Goal: Information Seeking & Learning: Learn about a topic

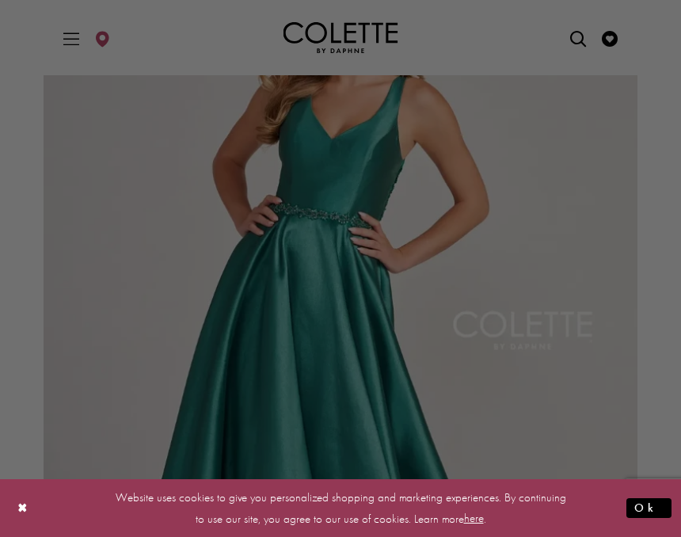
scroll to position [184, 0]
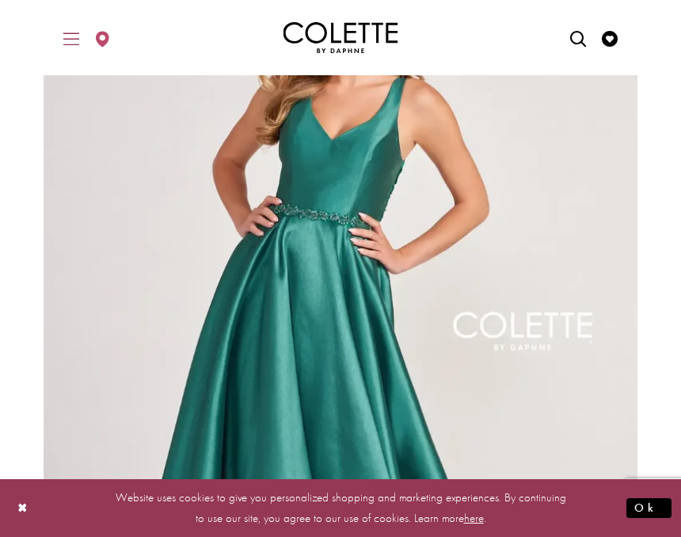
click at [64, 28] on span "Toggle Main Navigation Menu" at bounding box center [71, 38] width 24 height 44
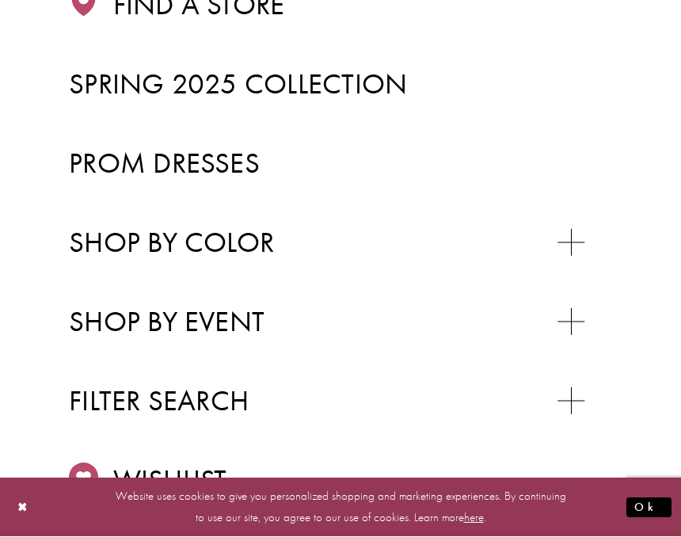
scroll to position [373, 0]
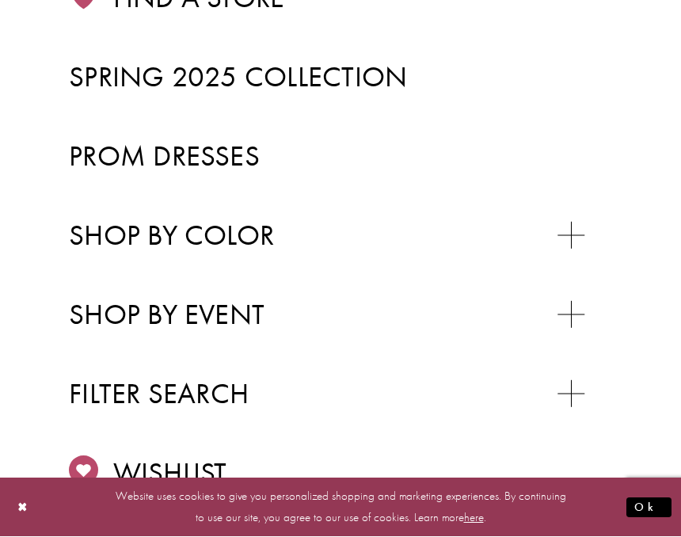
click at [102, 128] on li "Prom Dresses" at bounding box center [340, 156] width 543 height 79
click at [119, 160] on span "Prom Dresses" at bounding box center [164, 156] width 191 height 37
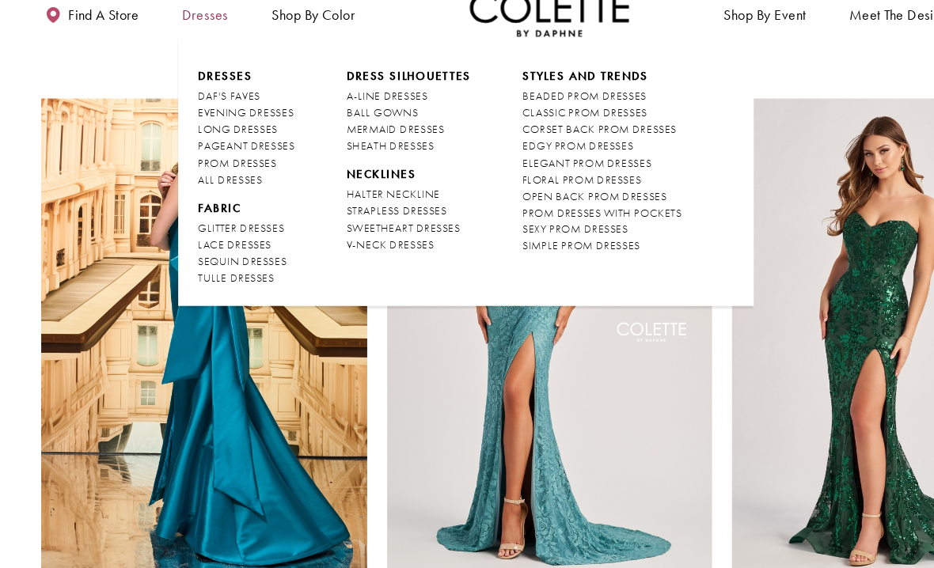
scroll to position [268, 0]
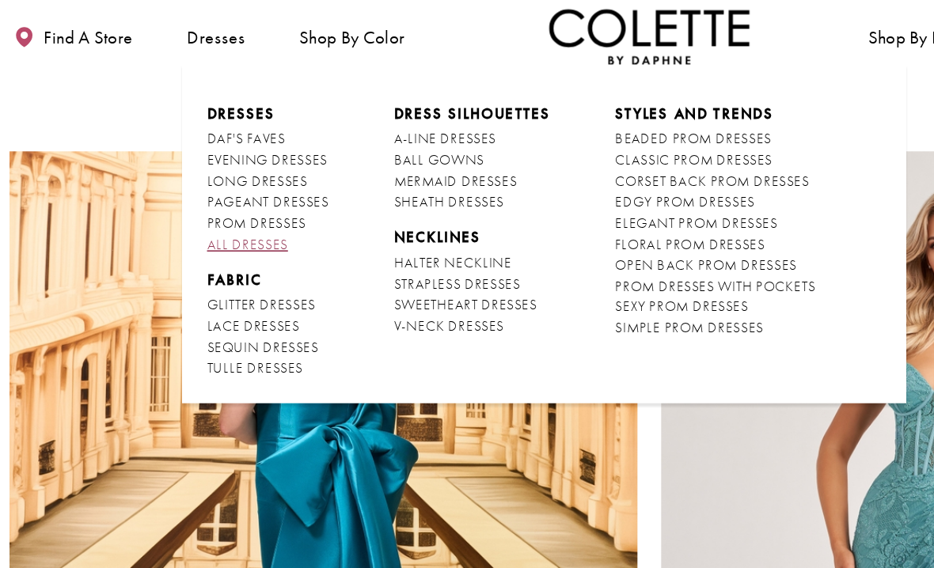
click at [202, 148] on span "ALL DRESSES" at bounding box center [226, 153] width 48 height 10
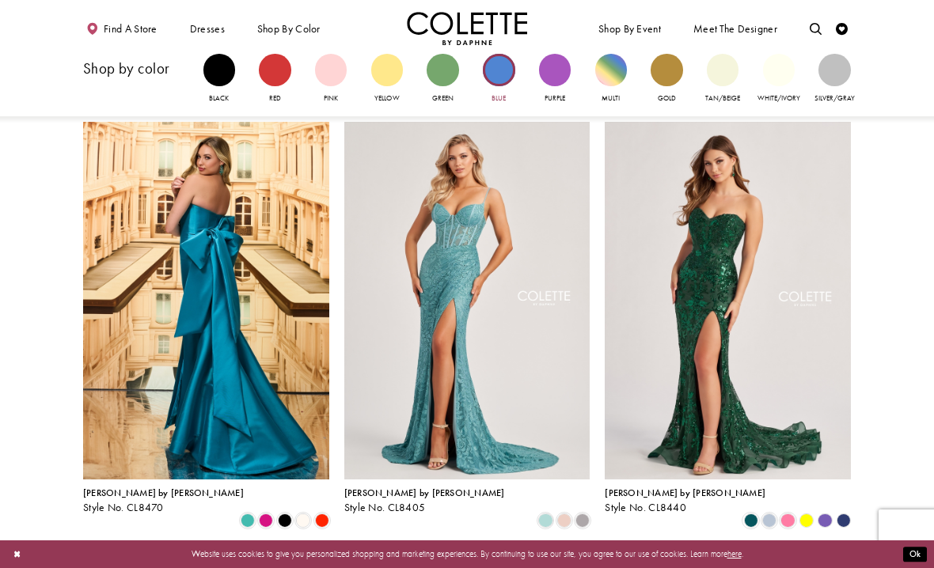
click at [509, 69] on div "Primary block" at bounding box center [499, 70] width 32 height 32
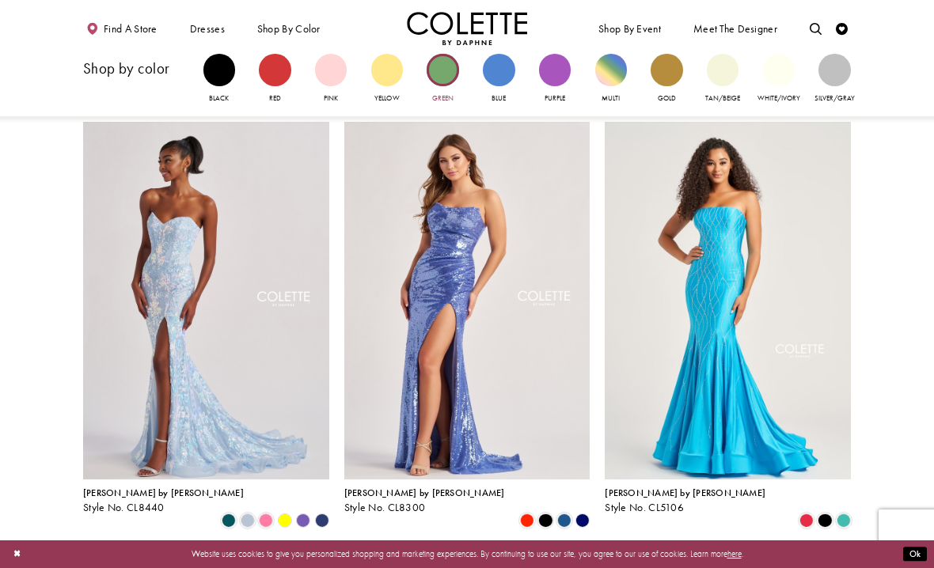
click at [447, 73] on div "Primary block" at bounding box center [443, 70] width 32 height 32
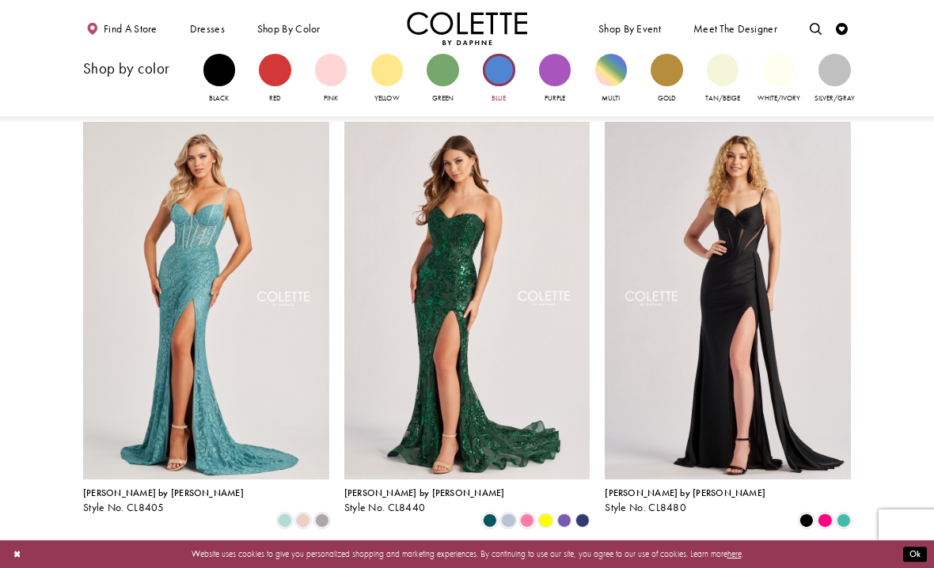
click at [499, 70] on div "Primary block" at bounding box center [499, 70] width 32 height 32
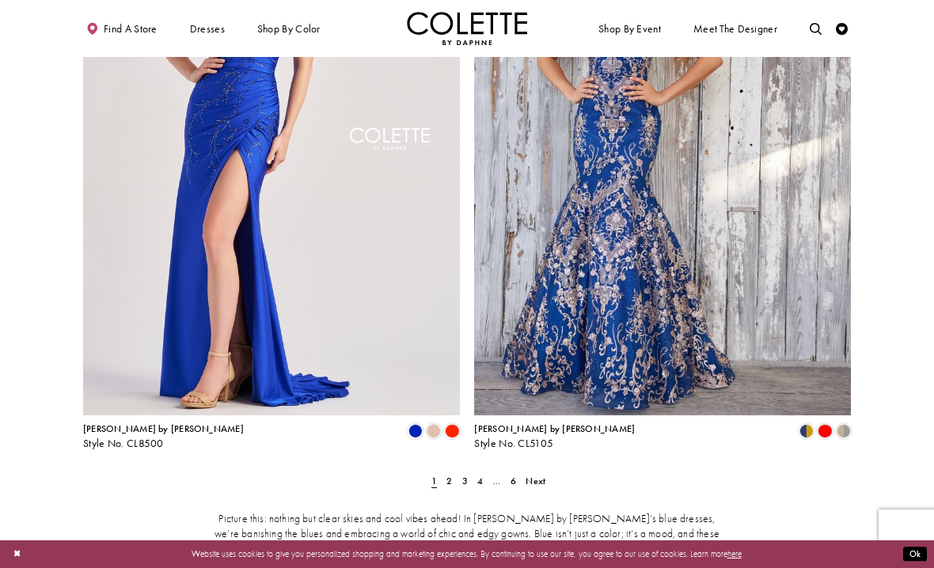
scroll to position [2024, 0]
click at [453, 472] on link "2" at bounding box center [449, 480] width 13 height 17
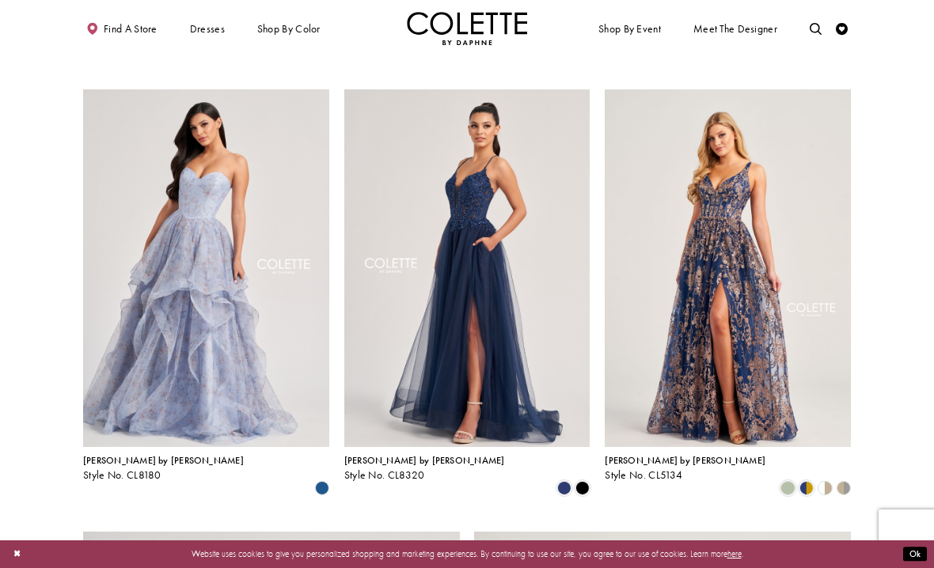
scroll to position [1358, 0]
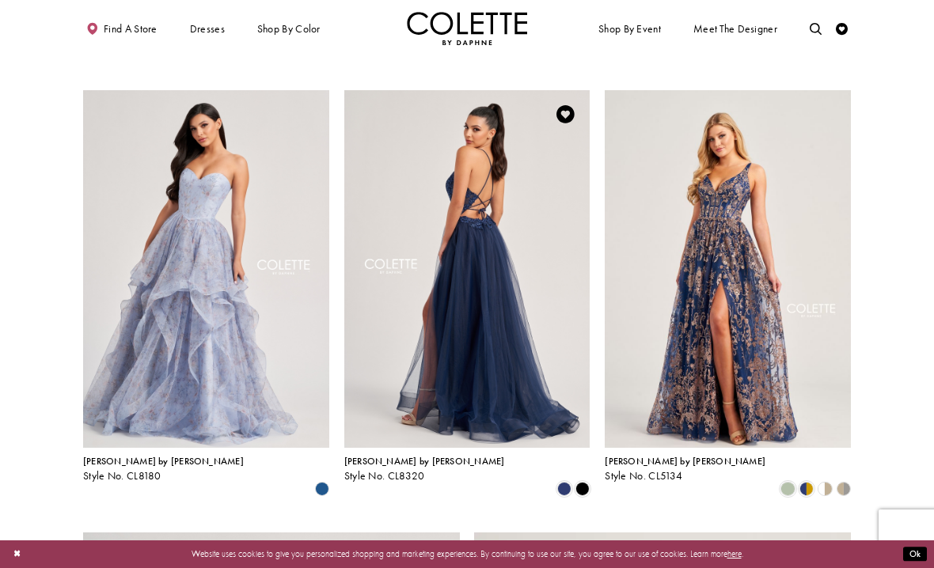
click at [524, 224] on img "Visit Colette by Daphne Style No. CL8320 Page" at bounding box center [467, 269] width 246 height 358
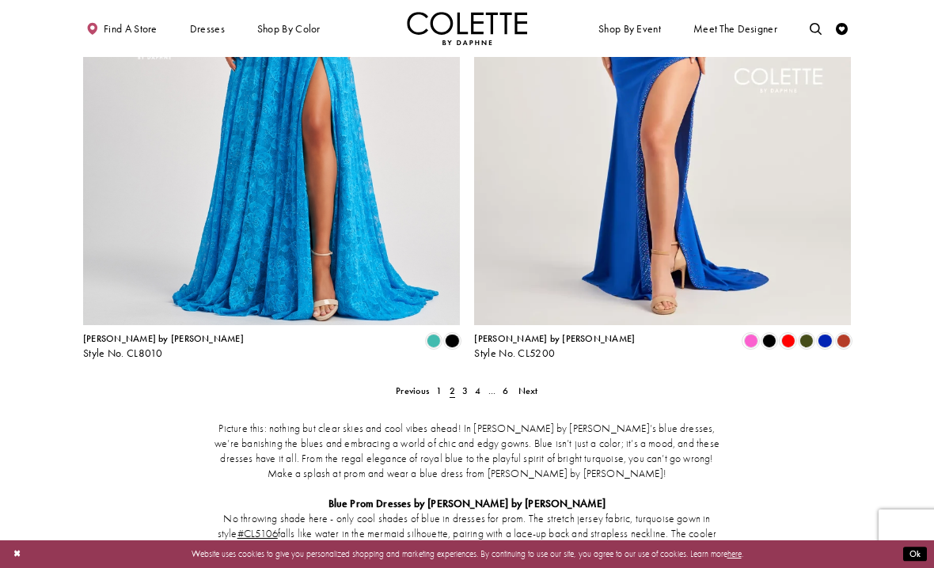
scroll to position [2112, 0]
click at [529, 385] on span "Next" at bounding box center [528, 391] width 20 height 13
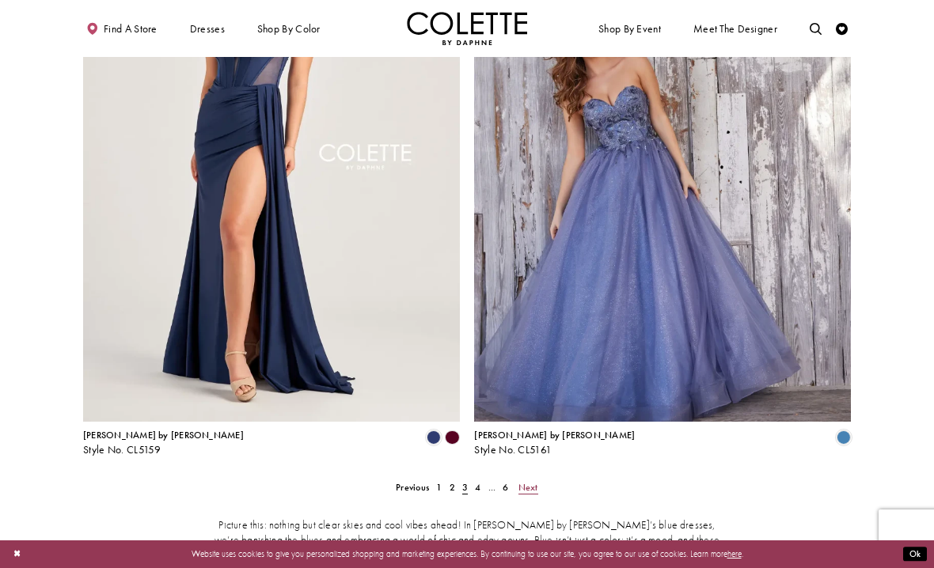
scroll to position [2250, 0]
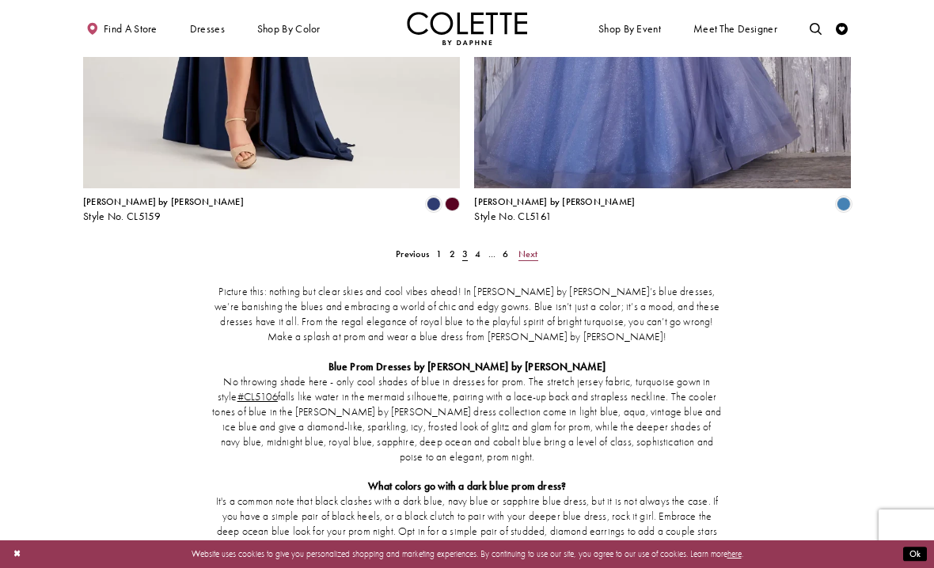
click at [531, 248] on span "Next" at bounding box center [528, 254] width 20 height 13
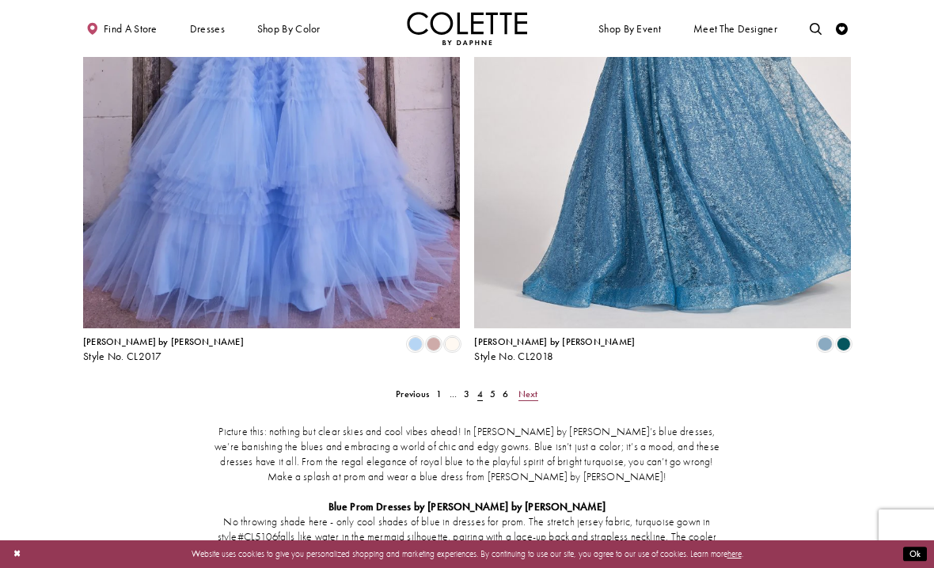
scroll to position [2108, 0]
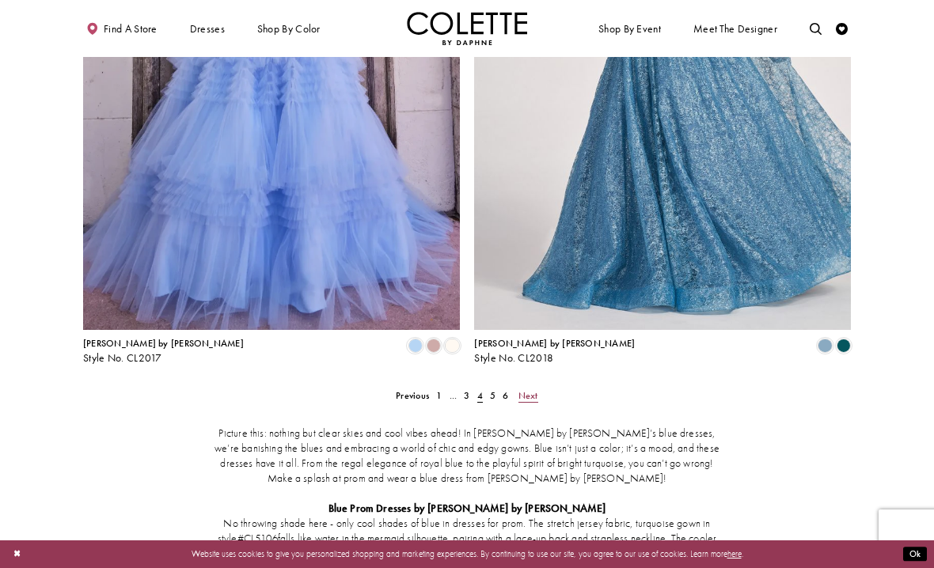
click at [529, 389] on span "Next" at bounding box center [528, 395] width 20 height 13
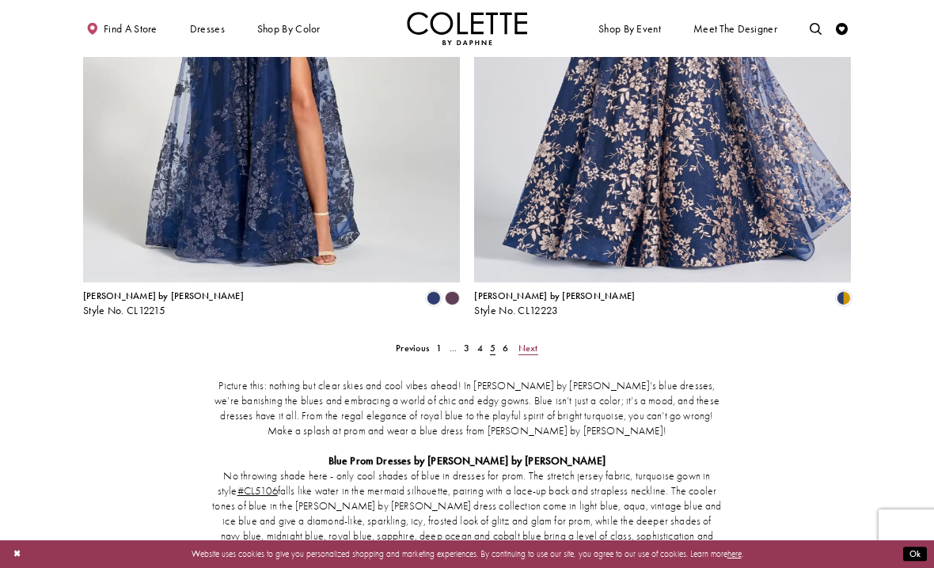
scroll to position [2119, 0]
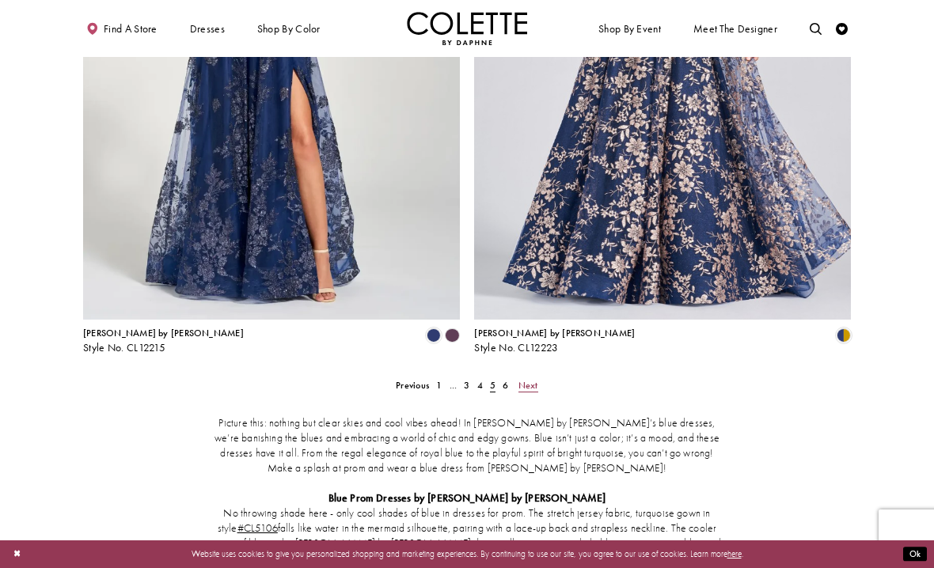
click at [531, 379] on span "Next" at bounding box center [528, 385] width 20 height 13
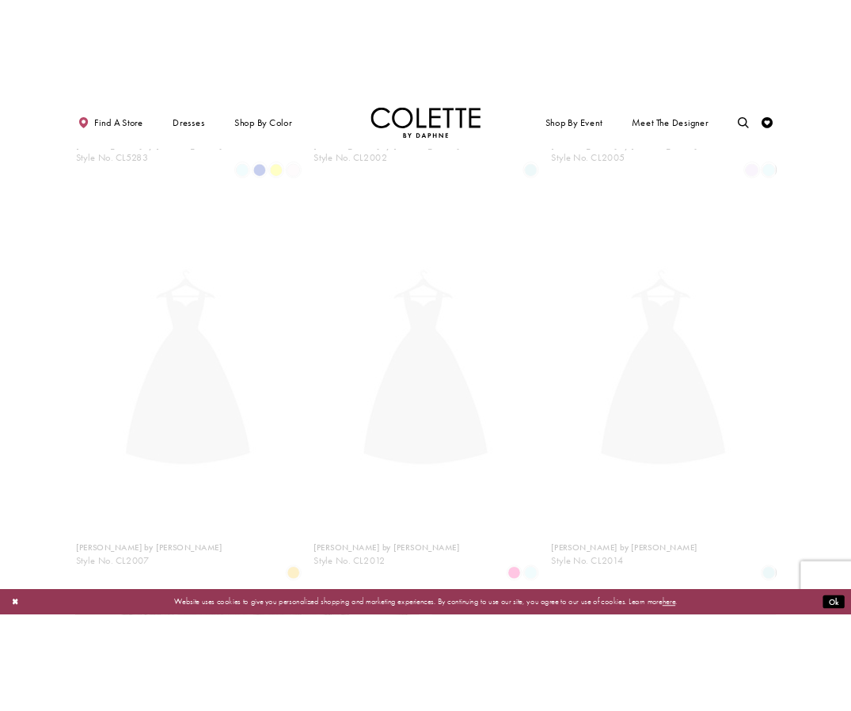
scroll to position [64, 0]
